Goal: Go to known website: Go to known website

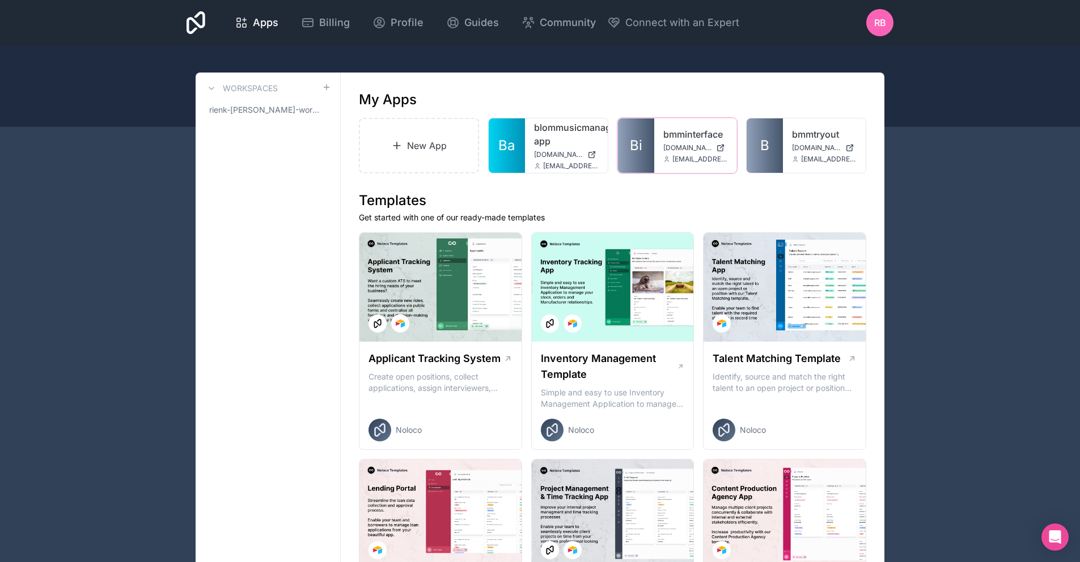
click at [676, 159] on span "[EMAIL_ADDRESS][DOMAIN_NAME]" at bounding box center [700, 159] width 56 height 9
click at [677, 137] on link "bmminterface" at bounding box center [695, 135] width 65 height 14
